Goal: Check status

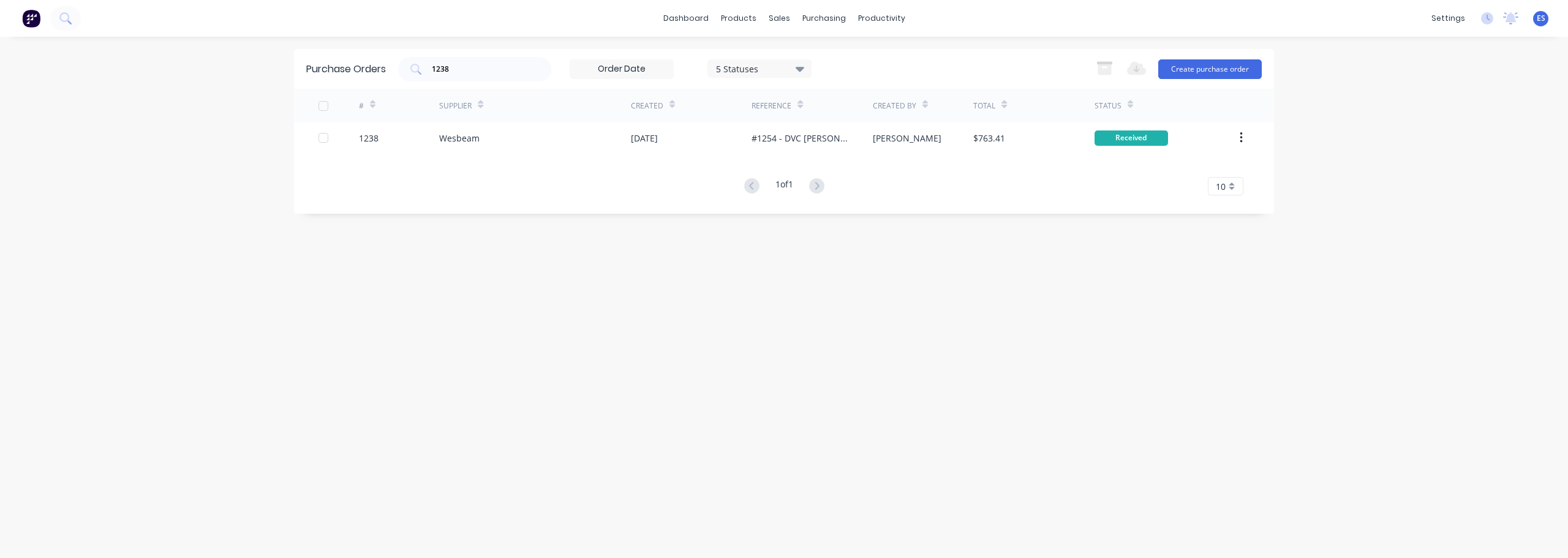
click at [1433, 220] on div "dashboard products sales purchasing productivity dashboard products Product Cat…" at bounding box center [784, 279] width 1568 height 558
click at [883, 55] on link "Workflow" at bounding box center [928, 58] width 162 height 25
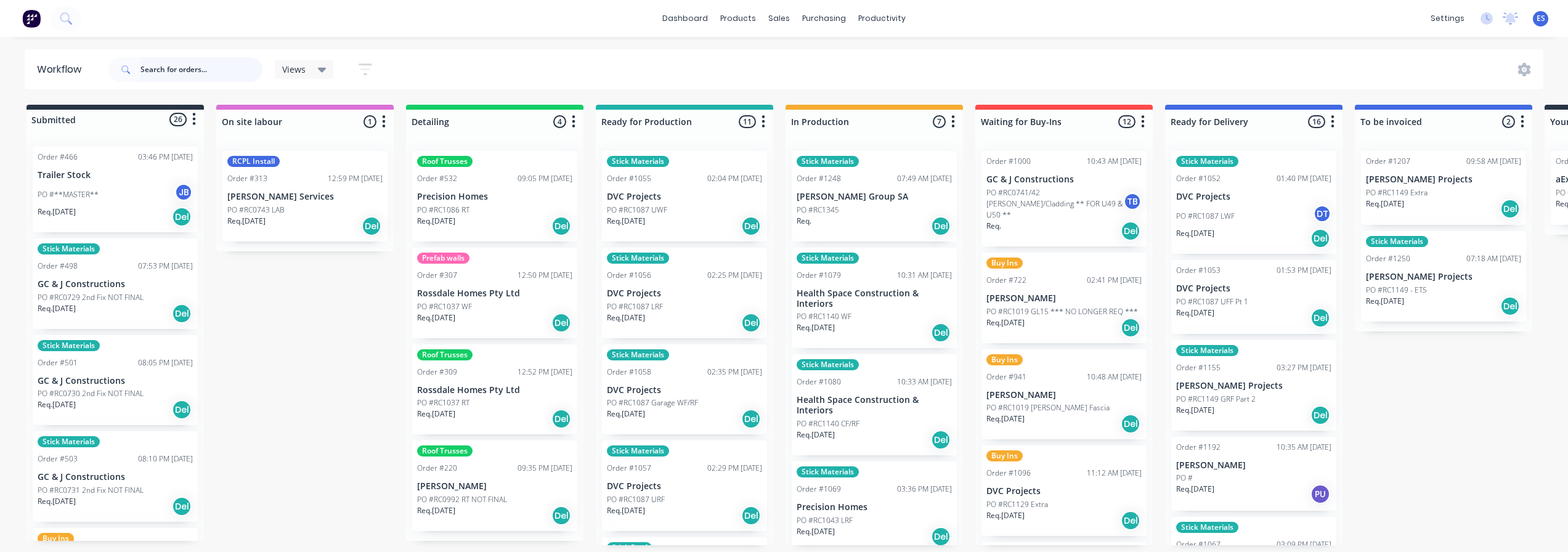
click at [166, 65] on input "text" at bounding box center [201, 69] width 122 height 25
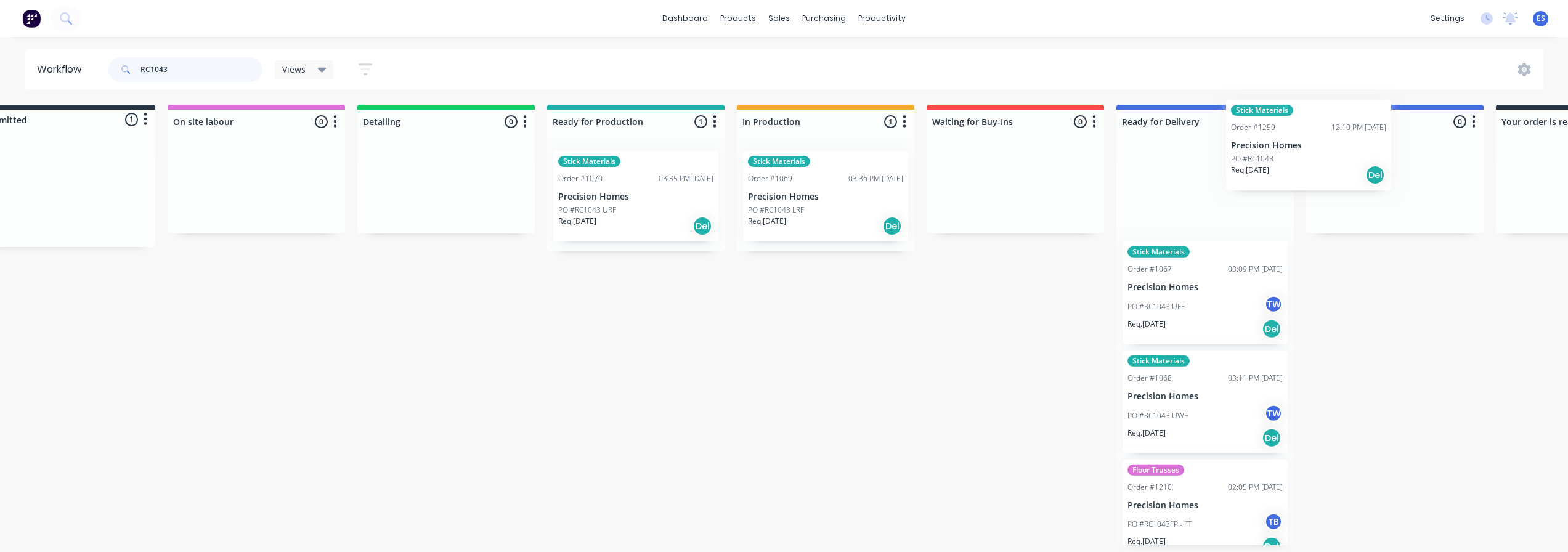
drag, startPoint x: 67, startPoint y: 187, endPoint x: 1250, endPoint y: 153, distance: 1183.5
click at [1258, 147] on div "Submitted 1 Status colour #273444 hex #273444 Save Cancel Summaries Total order…" at bounding box center [1059, 325] width 2233 height 440
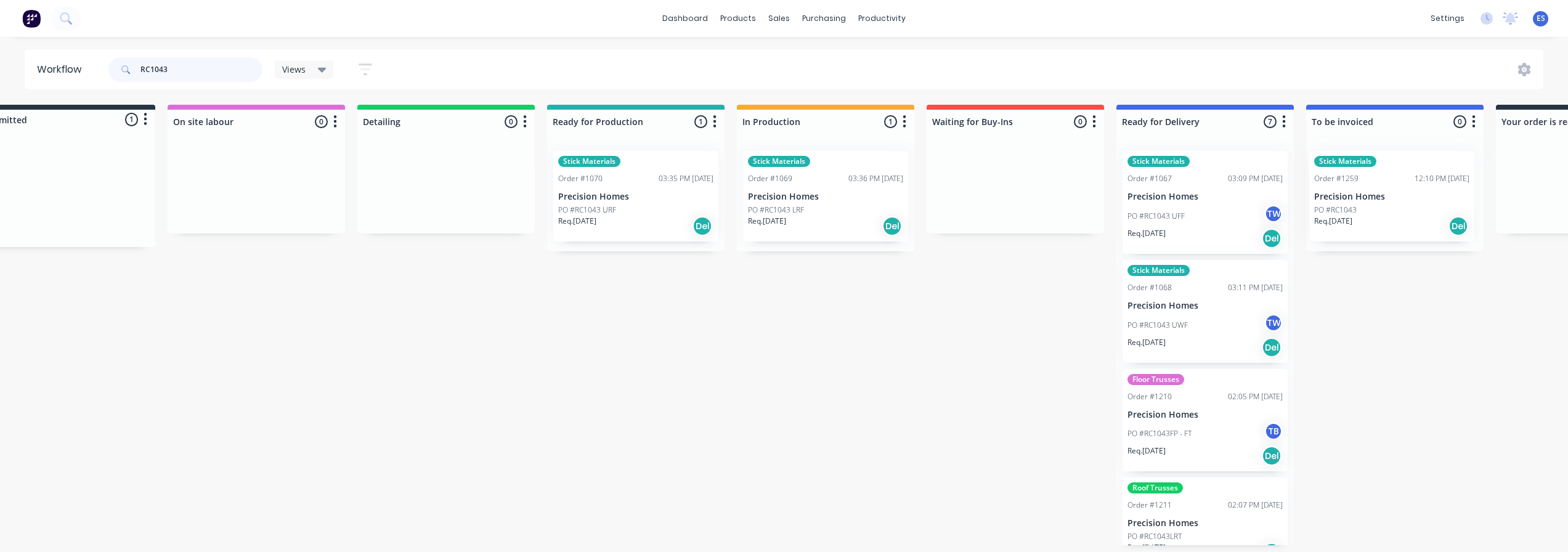
scroll to position [0, 52]
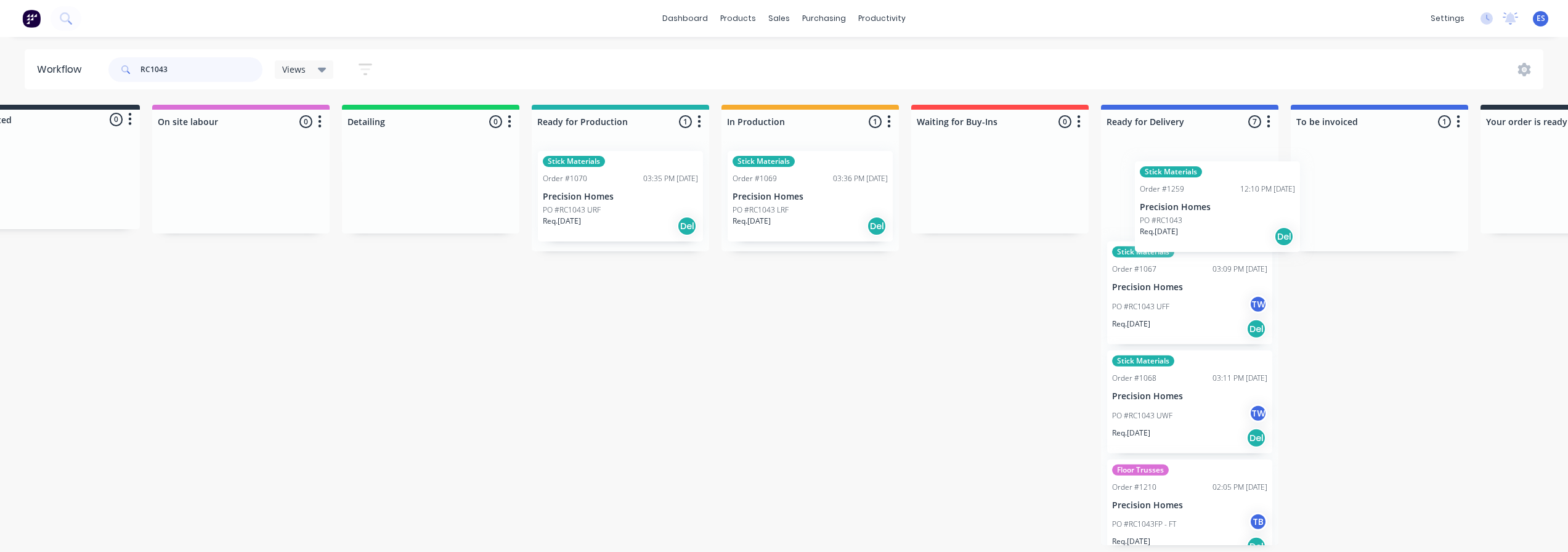
drag, startPoint x: 1342, startPoint y: 204, endPoint x: 1154, endPoint y: 213, distance: 188.2
click at [1211, 205] on div "Submitted 0 Status colour #273444 hex #273444 Save Cancel Summaries Total order…" at bounding box center [1043, 325] width 2233 height 440
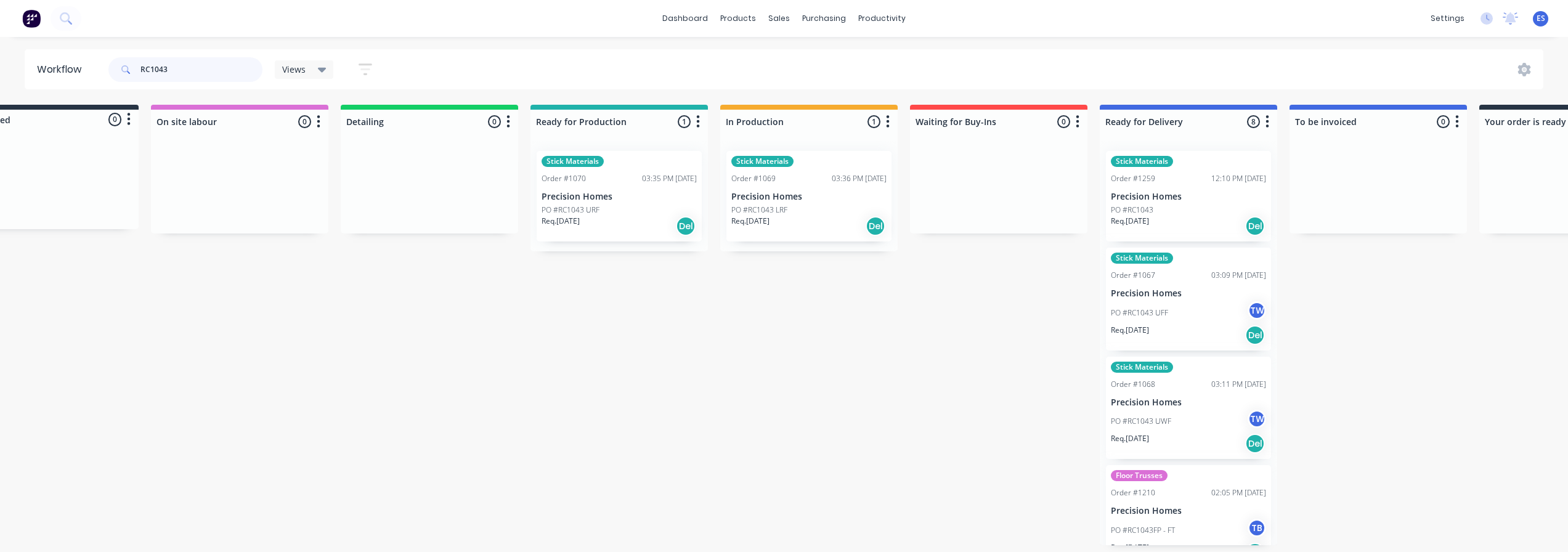
type input "RC1043"
click at [1203, 187] on div "Stick Materials Order #1259 12:10 PM [DATE] Precision Homes PO #RC1043 Req. [DA…" at bounding box center [1188, 196] width 165 height 91
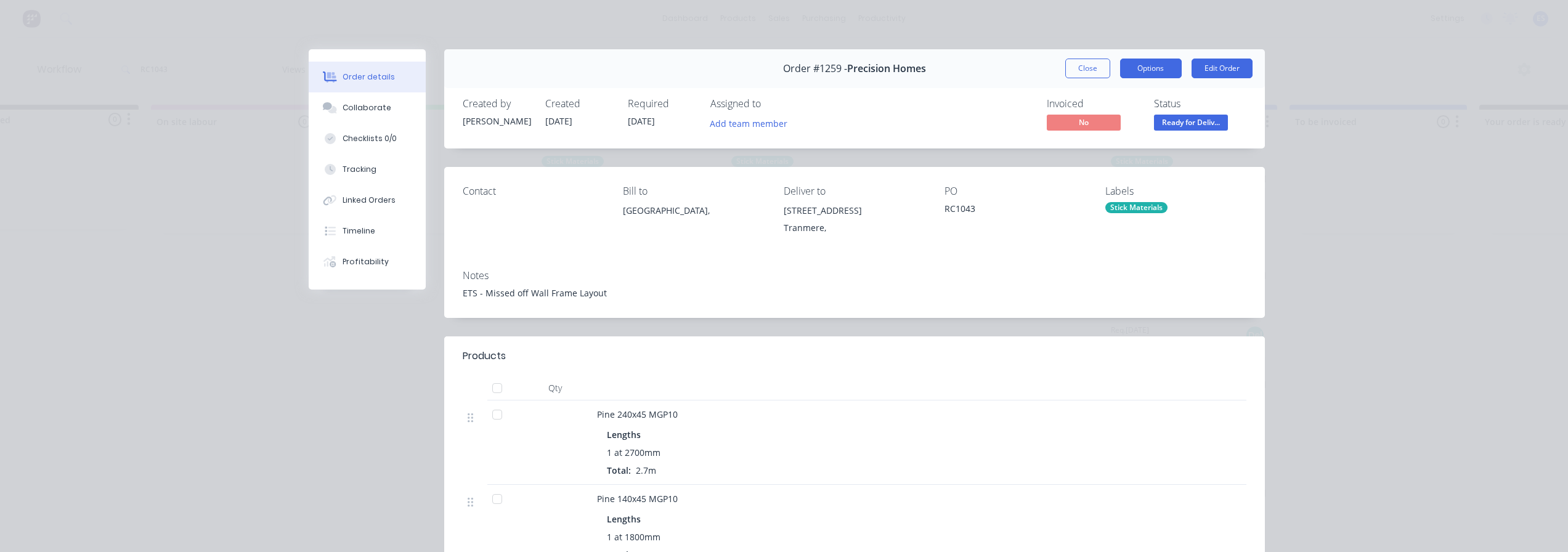
click at [1149, 70] on button "Options" at bounding box center [1151, 68] width 62 height 20
click at [1078, 143] on div "Delivery Docket" at bounding box center [1116, 149] width 107 height 18
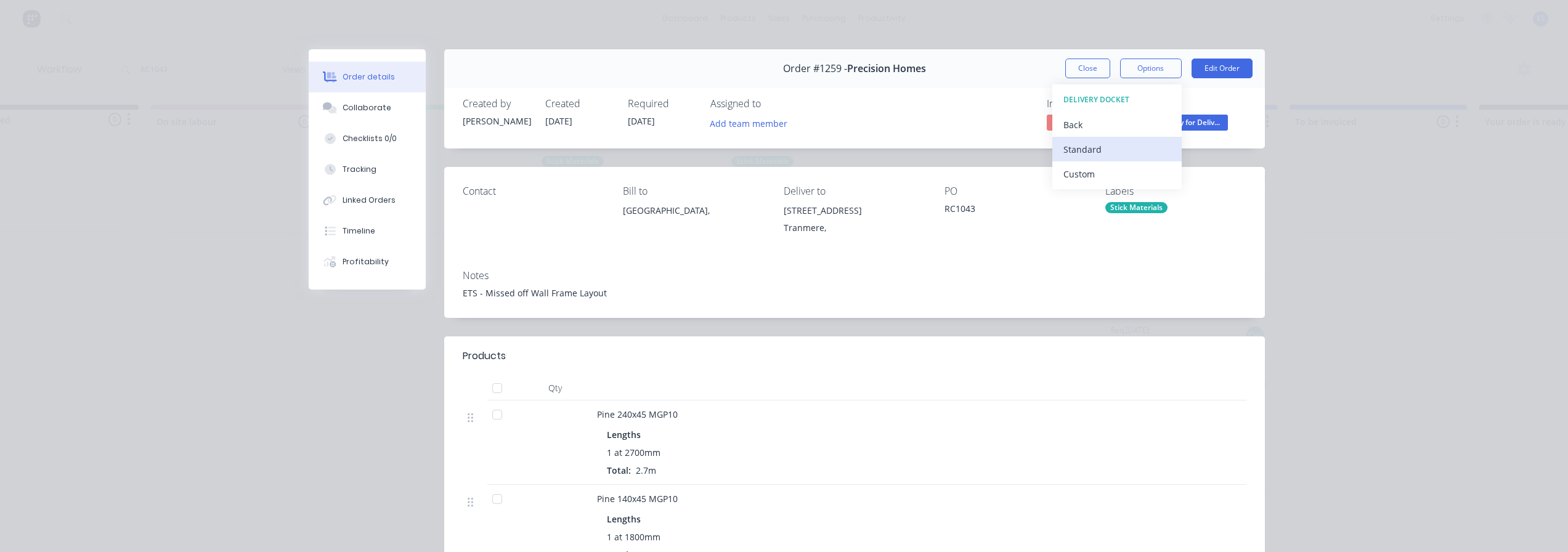
click at [1121, 149] on div "Standard" at bounding box center [1116, 149] width 107 height 18
